Goal: Information Seeking & Learning: Learn about a topic

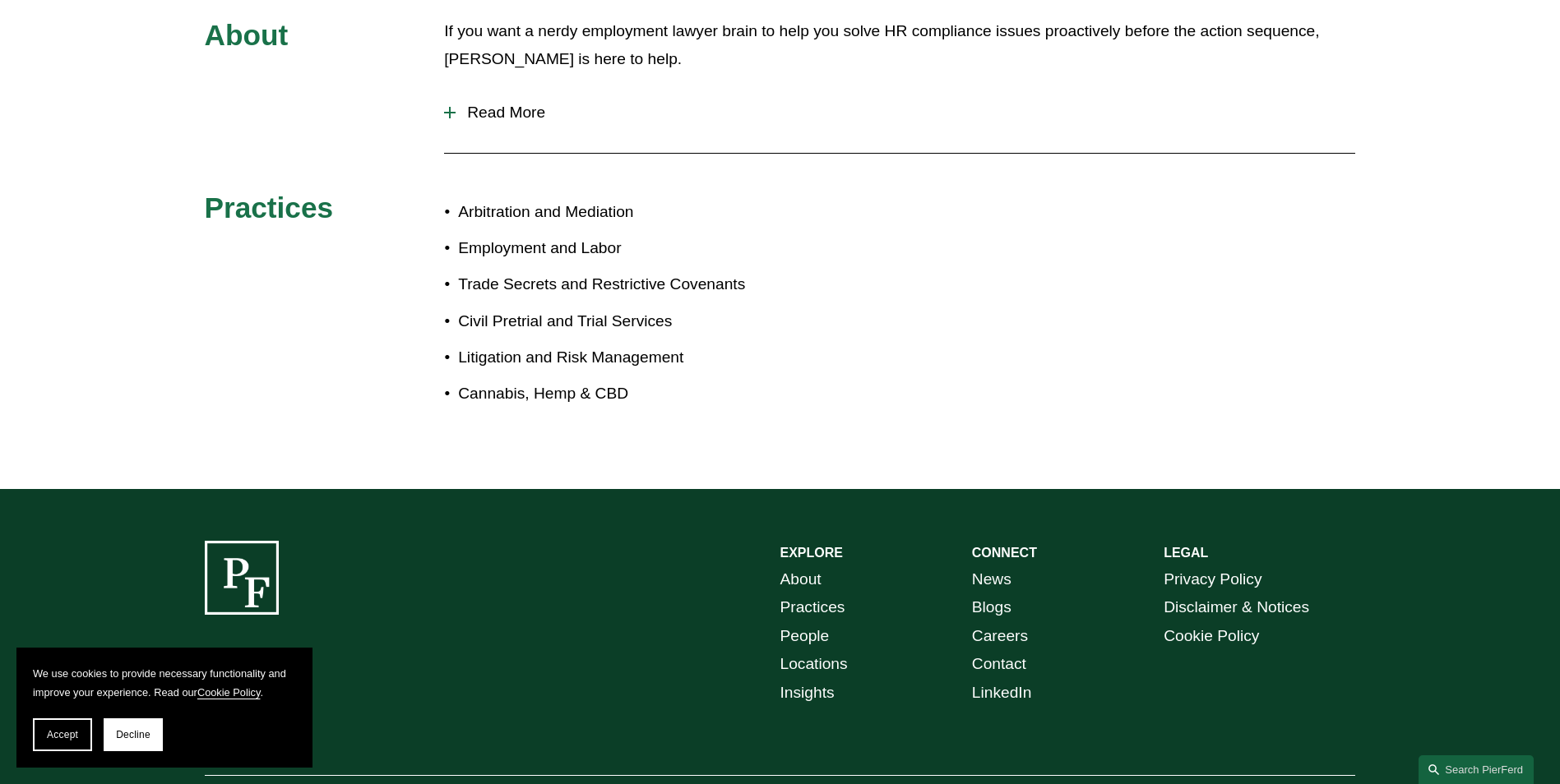
scroll to position [904, 0]
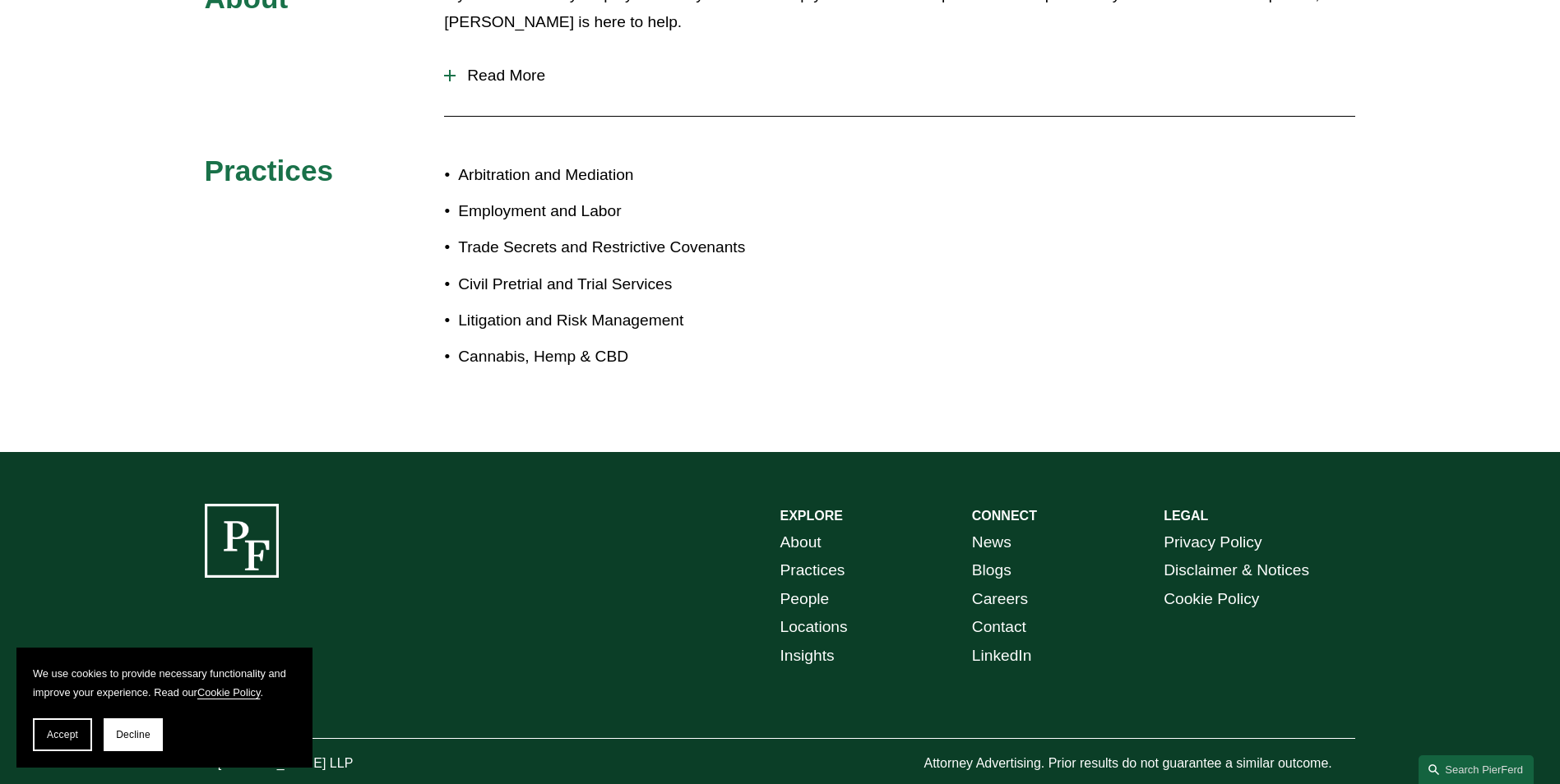
click at [235, 689] on link "Cookie Policy" at bounding box center [229, 692] width 63 height 12
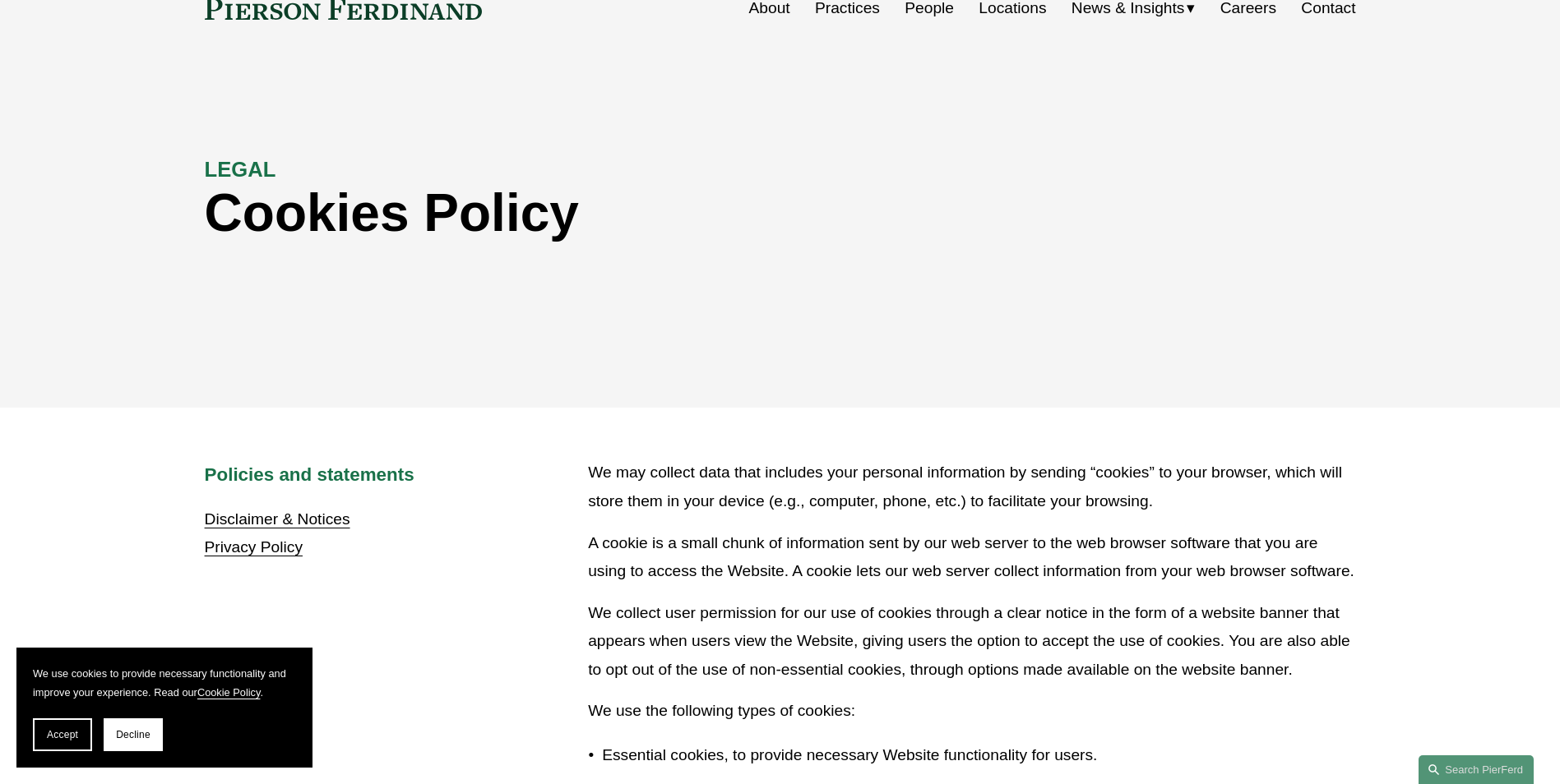
scroll to position [493, 0]
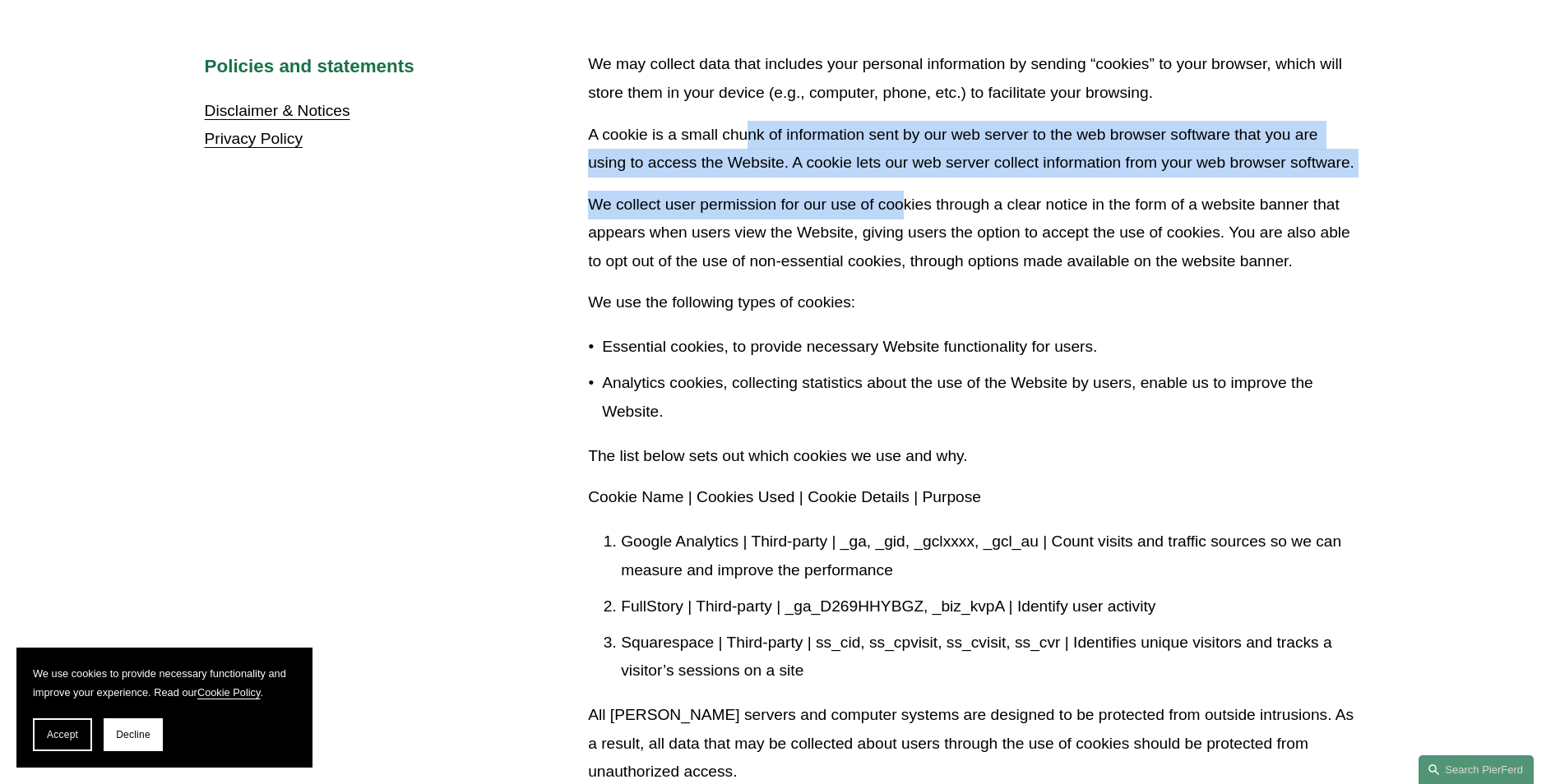
drag, startPoint x: 748, startPoint y: 143, endPoint x: 904, endPoint y: 183, distance: 161.0
click at [904, 183] on div "We may collect data that includes your personal information by sending “cookies…" at bounding box center [971, 558] width 767 height 1017
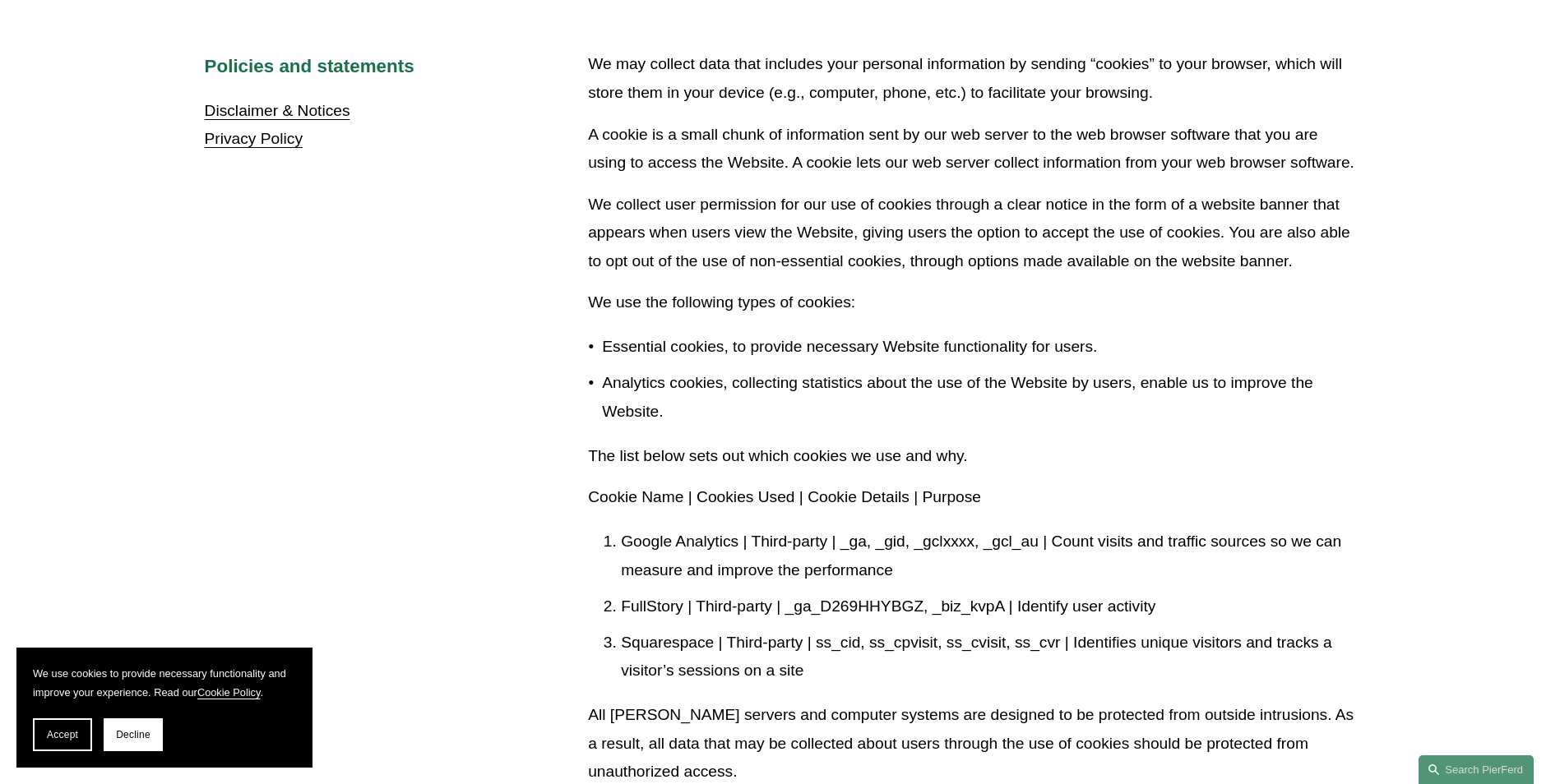
drag, startPoint x: 904, startPoint y: 183, endPoint x: 892, endPoint y: 225, distance: 43.7
click at [892, 225] on p "We collect user permission for our use of cookies through a clear notice in the…" at bounding box center [971, 233] width 767 height 85
click at [129, 730] on span "Decline" at bounding box center [133, 735] width 35 height 12
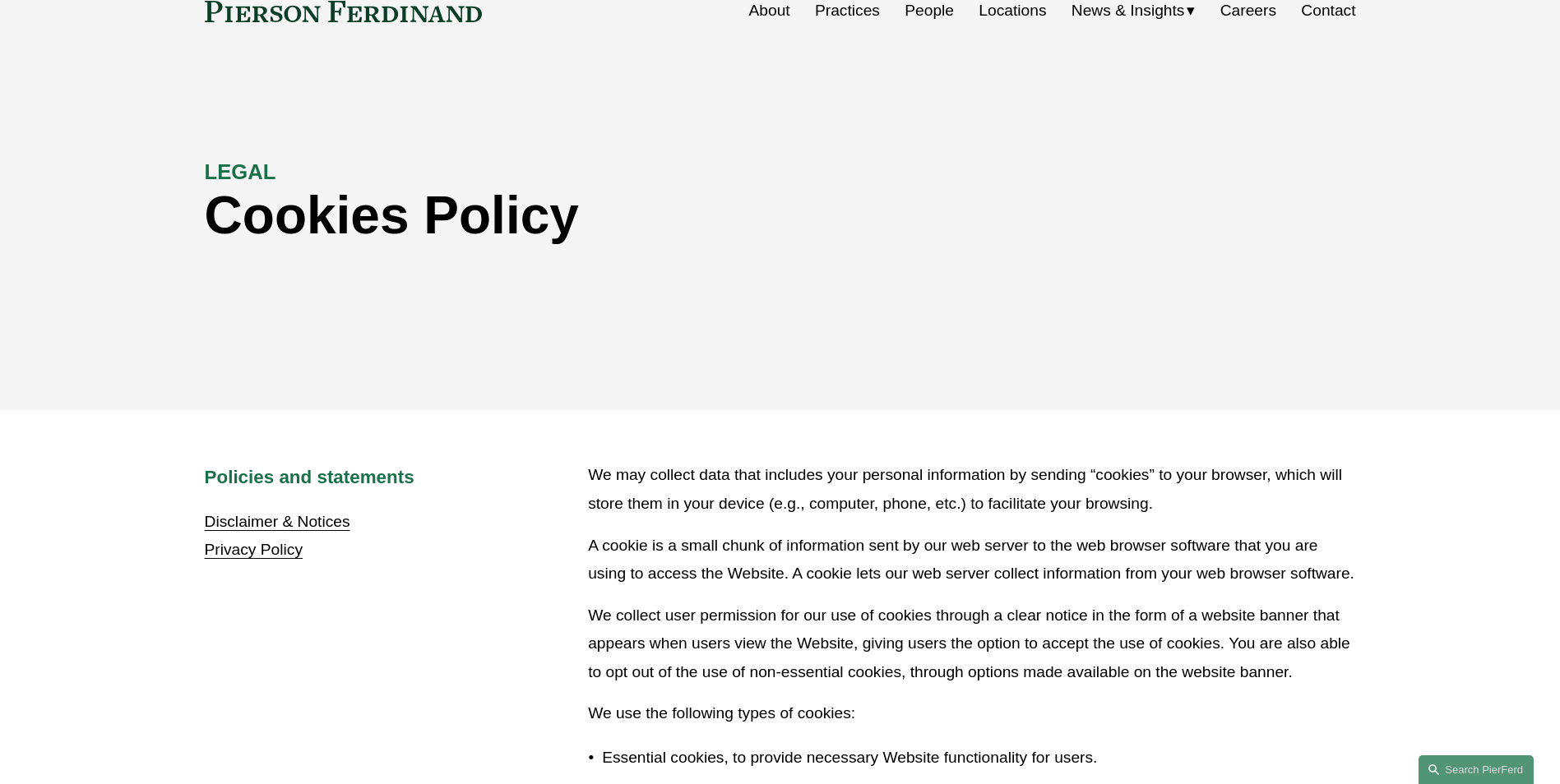
scroll to position [0, 0]
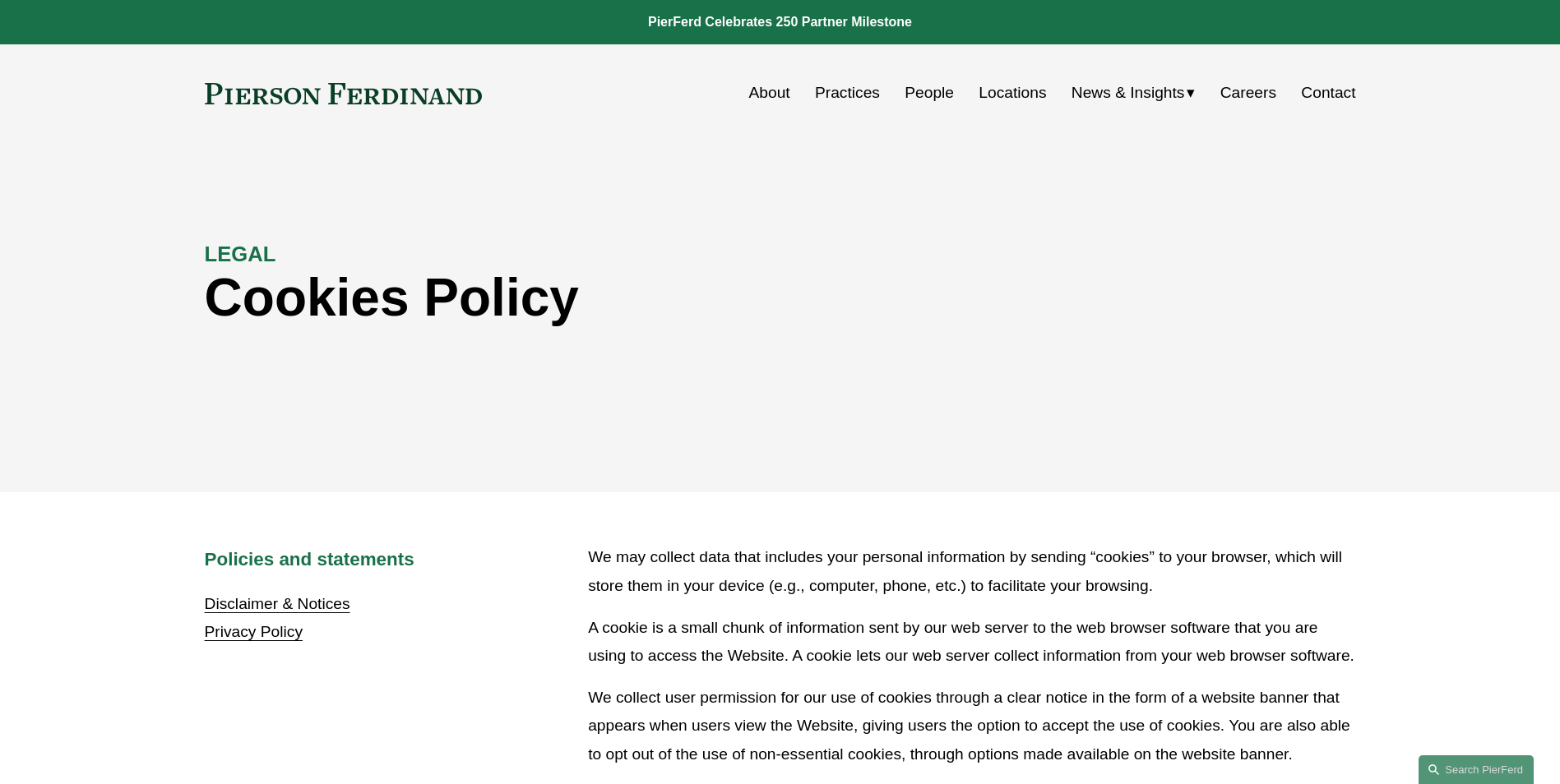
click at [0, 0] on span "Blogs" at bounding box center [0, 0] width 0 height 0
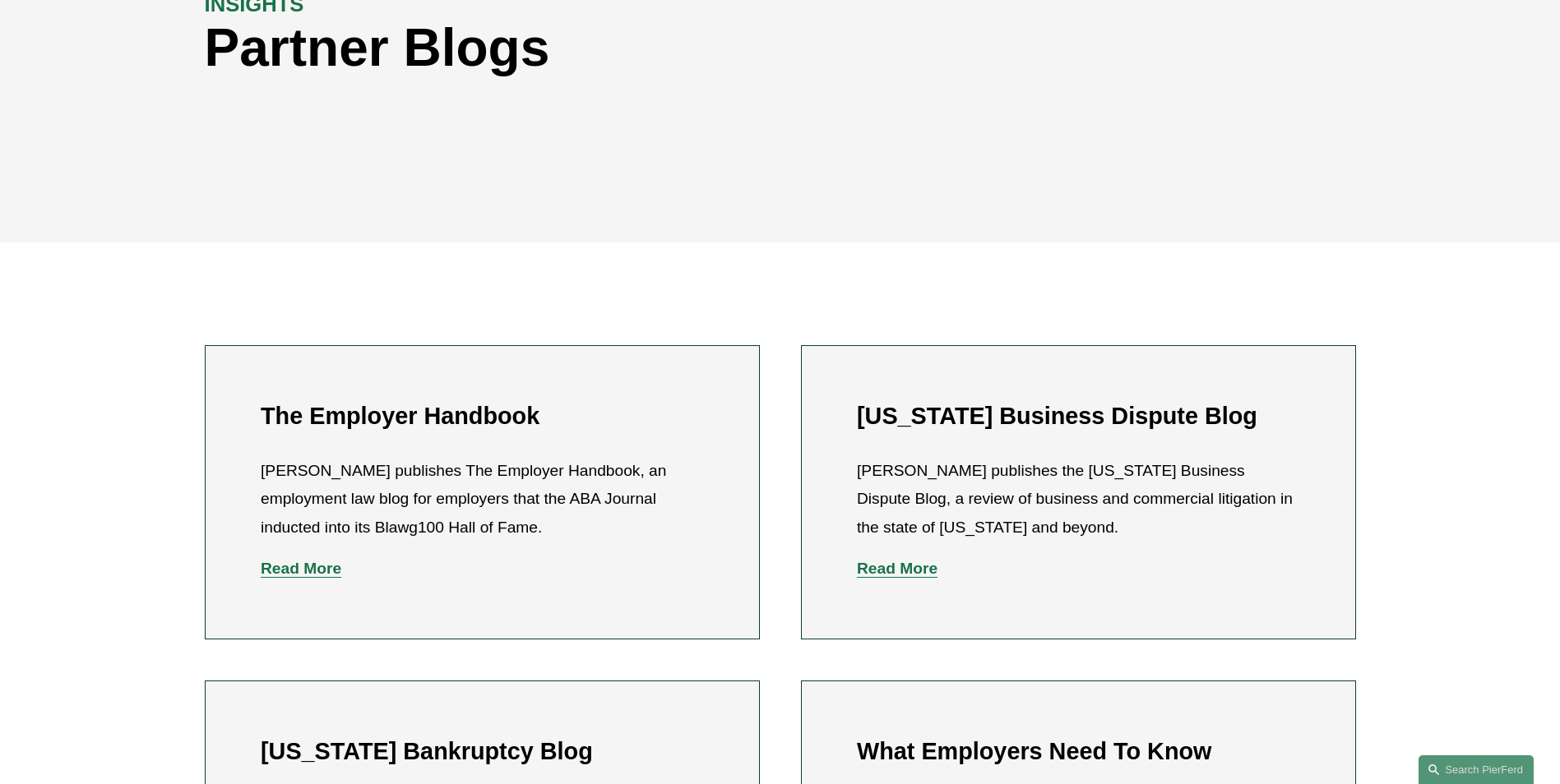
scroll to position [329, 0]
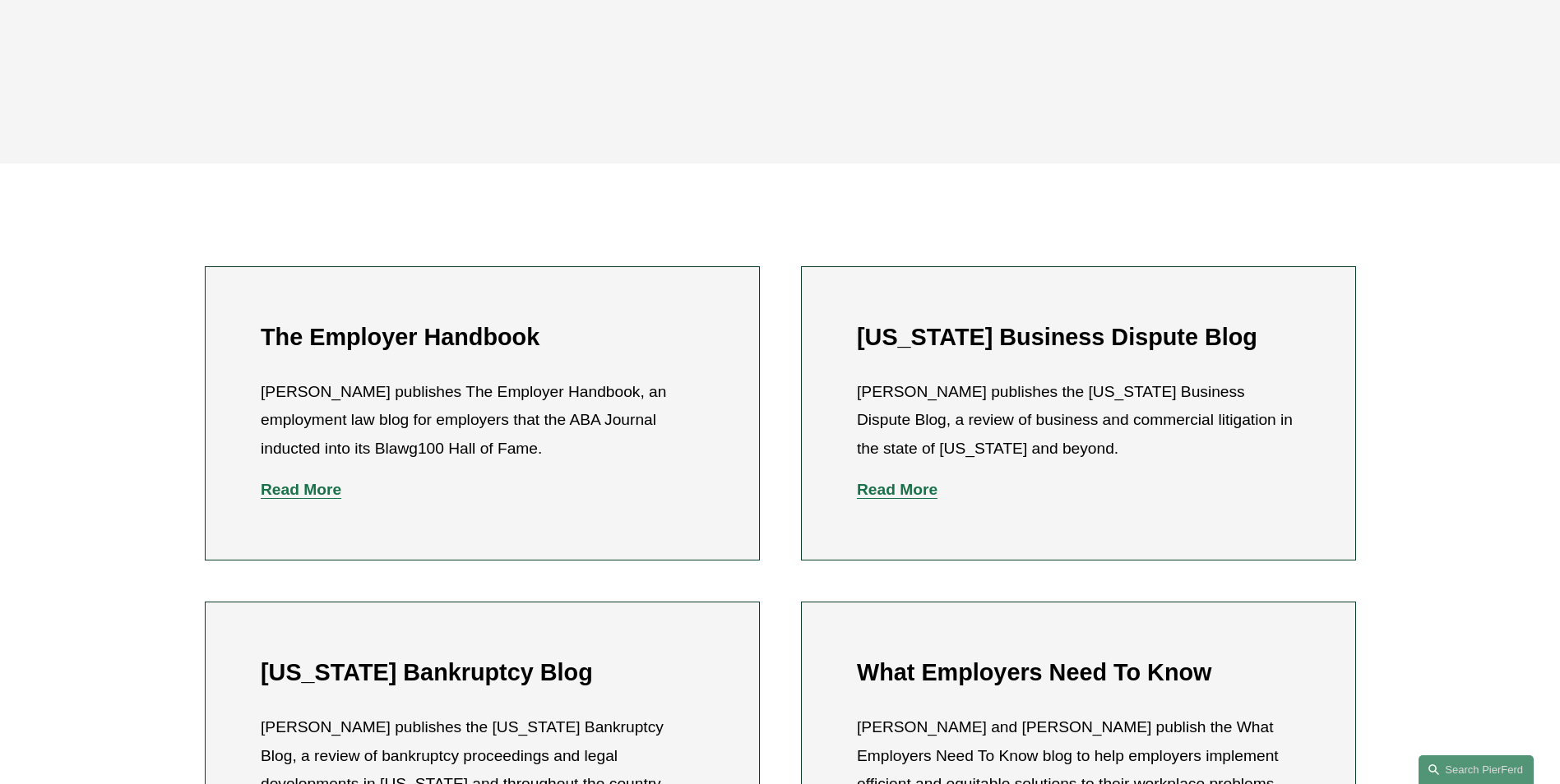
click at [313, 487] on strong "Read More" at bounding box center [301, 489] width 81 height 17
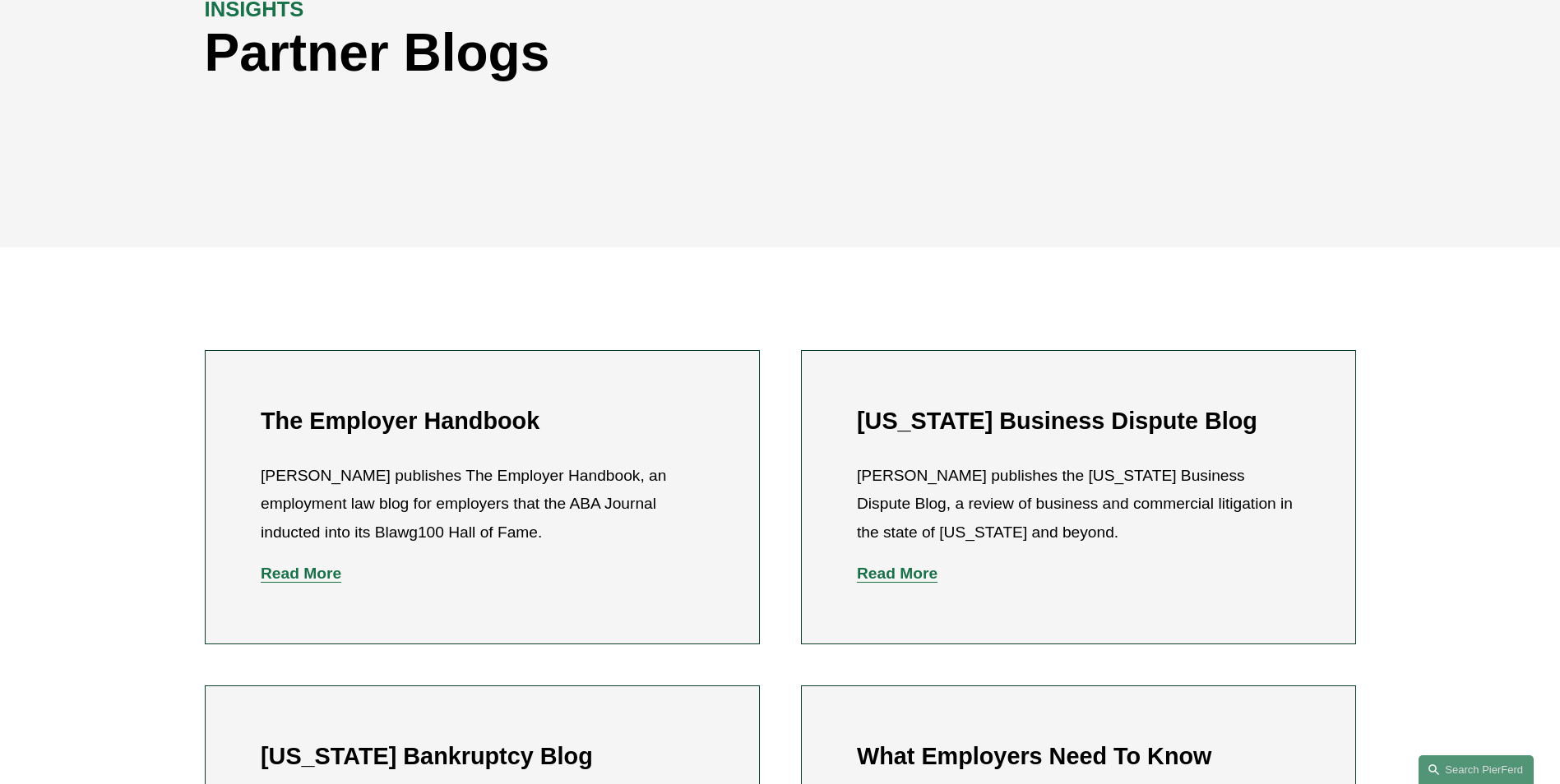
scroll to position [0, 0]
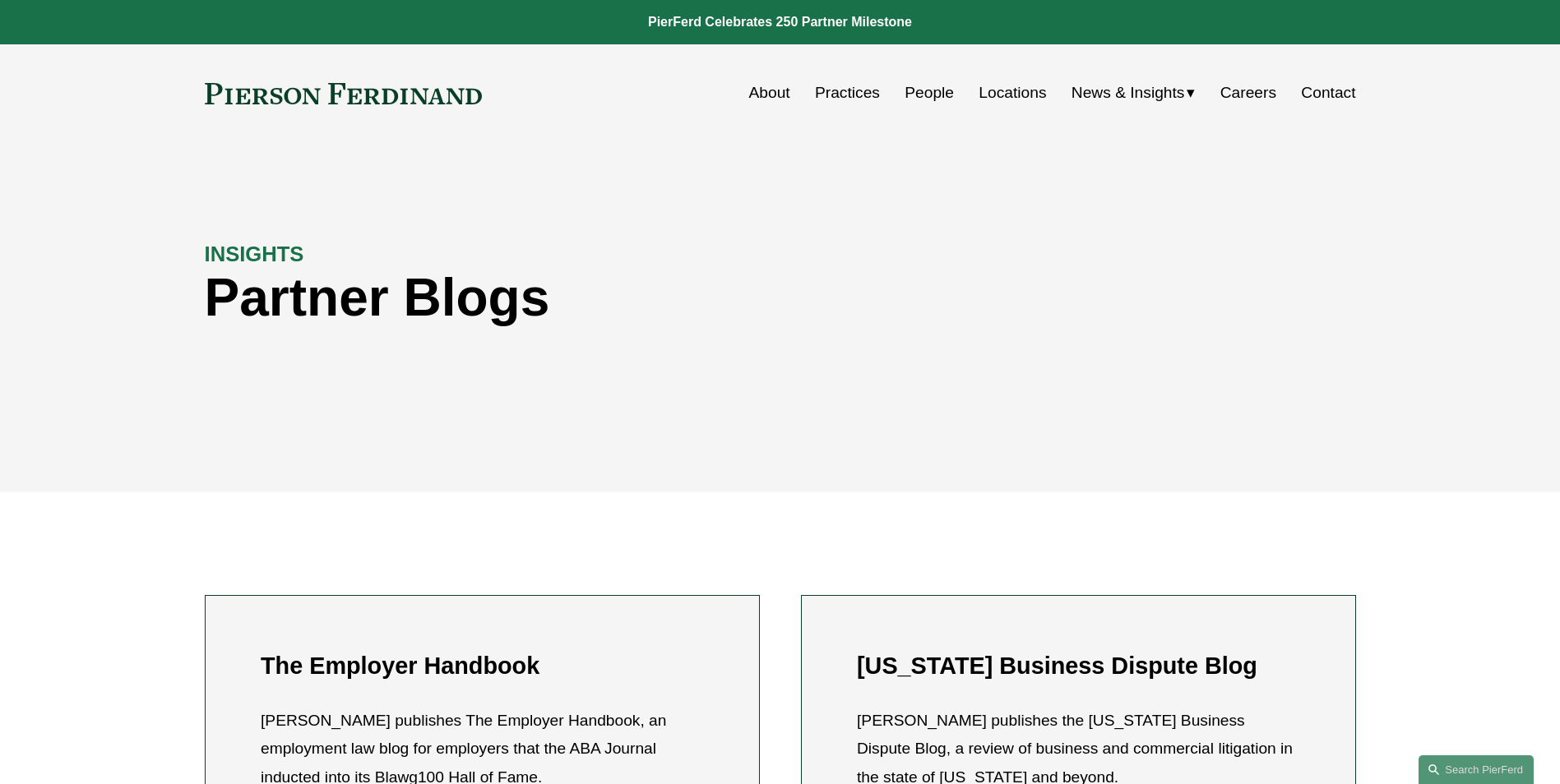
drag, startPoint x: 491, startPoint y: 240, endPoint x: 512, endPoint y: 83, distance: 158.4
click at [119, 251] on div "INSIGHTS Partner Blogs" at bounding box center [780, 317] width 1560 height 248
click at [126, 314] on div "INSIGHTS Partner Blogs" at bounding box center [780, 317] width 1560 height 248
click at [65, 243] on div "INSIGHTS Partner Blogs" at bounding box center [780, 317] width 1560 height 248
